Goal: Find contact information: Obtain details needed to contact an individual or organization

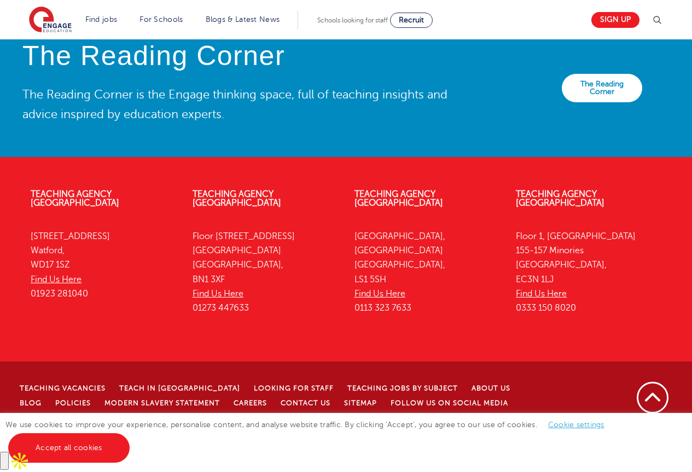
scroll to position [2410, 0]
click at [69, 442] on link "Accept all cookies" at bounding box center [68, 448] width 121 height 30
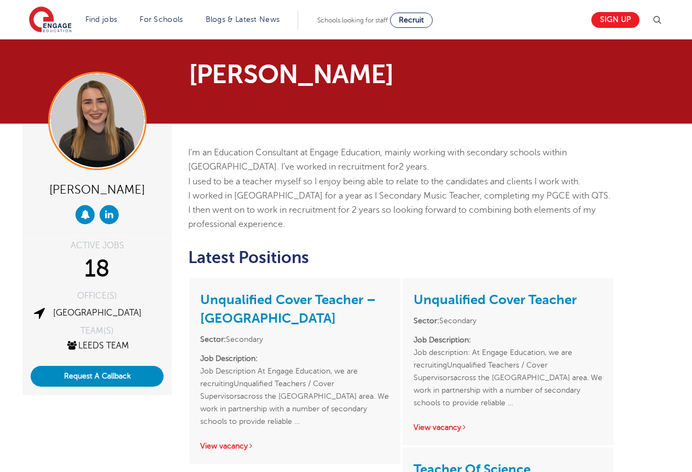
click at [91, 185] on div "Layla McCosker" at bounding box center [97, 188] width 133 height 21
copy div "Layla McCosker"
click at [91, 185] on div "Layla McCosker" at bounding box center [97, 188] width 133 height 21
copy span "Education Consultant"
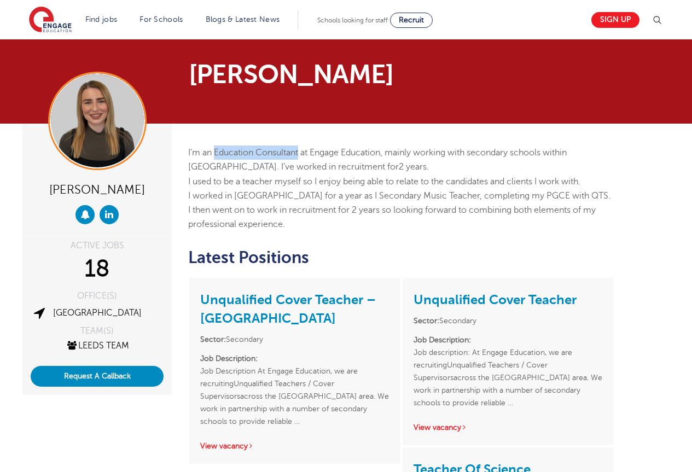
drag, startPoint x: 300, startPoint y: 151, endPoint x: 214, endPoint y: 157, distance: 86.1
click at [214, 157] on span "I’m an Education Consultant at Engage Education, mainly working with secondary …" at bounding box center [377, 160] width 379 height 24
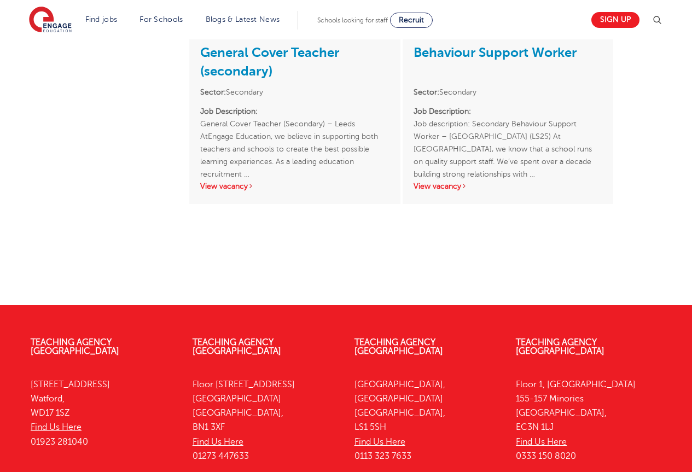
scroll to position [1776, 0]
